Goal: Task Accomplishment & Management: Use online tool/utility

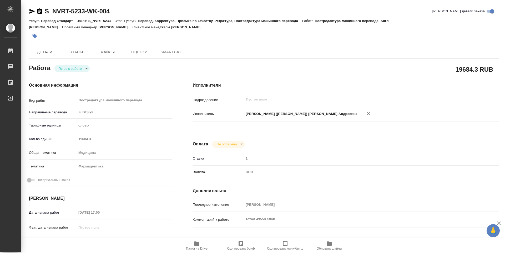
type textarea "x"
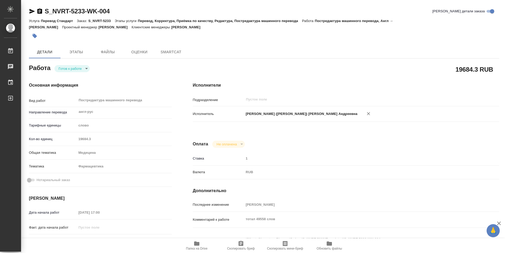
type textarea "x"
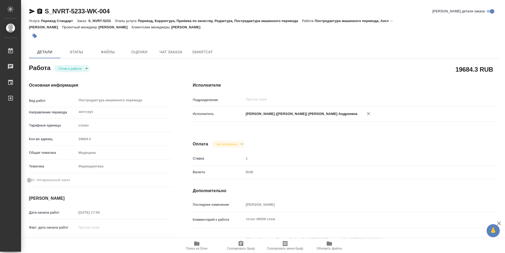
type textarea "x"
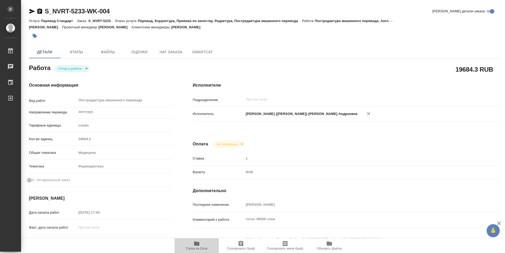
click at [196, 249] on span "Папка на Drive" at bounding box center [197, 249] width 22 height 4
type textarea "x"
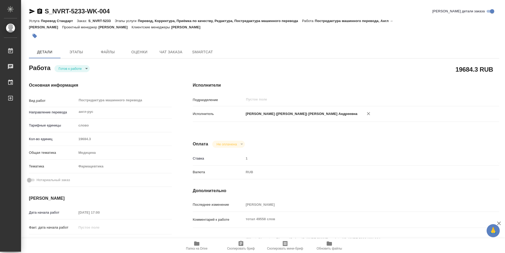
type textarea "x"
